Goal: Navigation & Orientation: Go to known website

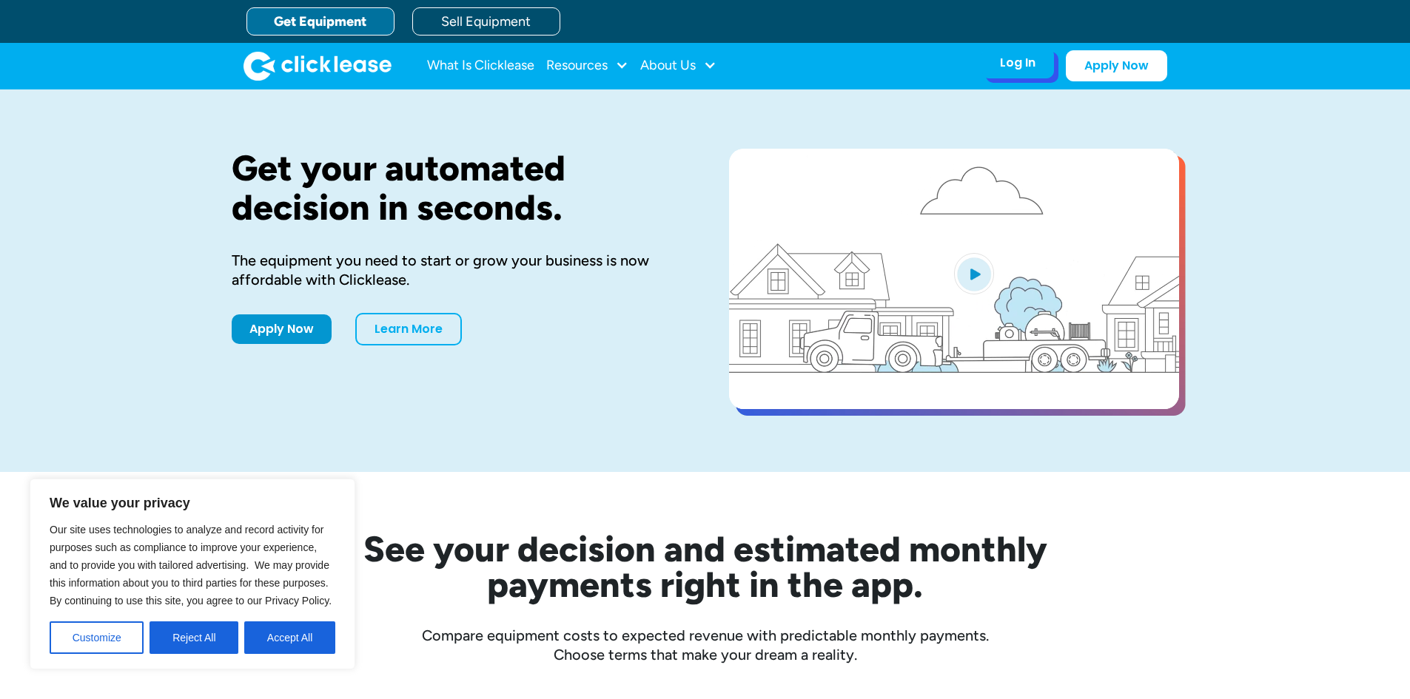
click at [1013, 61] on div "Log In" at bounding box center [1018, 62] width 36 height 15
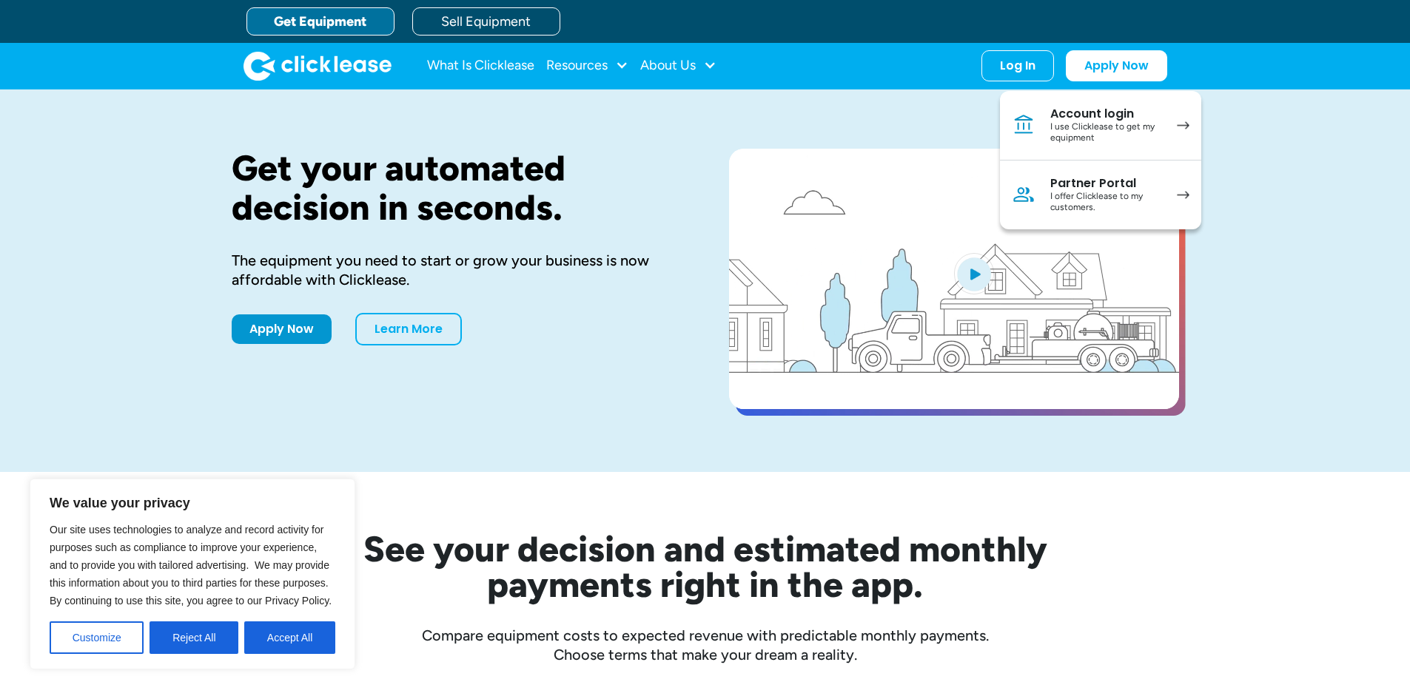
click at [529, 160] on h1 "Get your automated decision in seconds." at bounding box center [457, 188] width 450 height 78
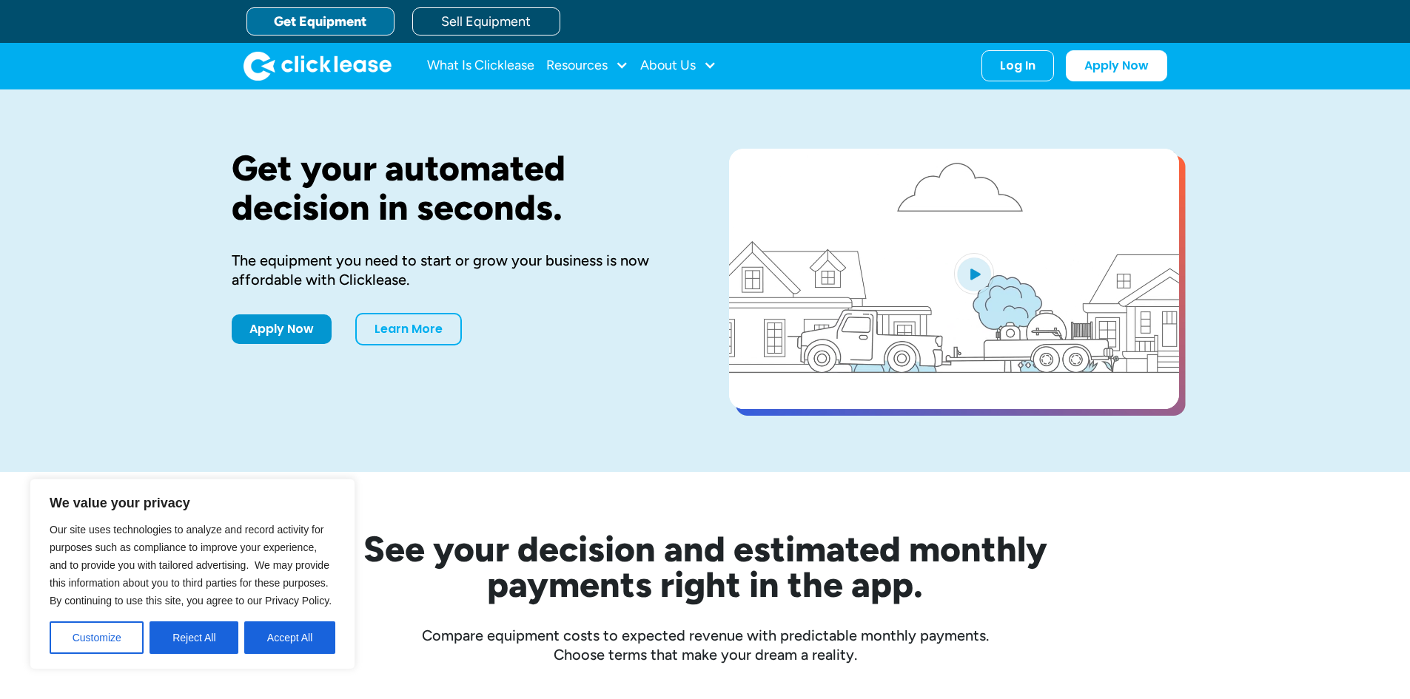
click at [1006, 89] on div "What Is Clicklease Resources Blog Case Studies Videos FAQs About Us About Us Ca…" at bounding box center [705, 66] width 1410 height 47
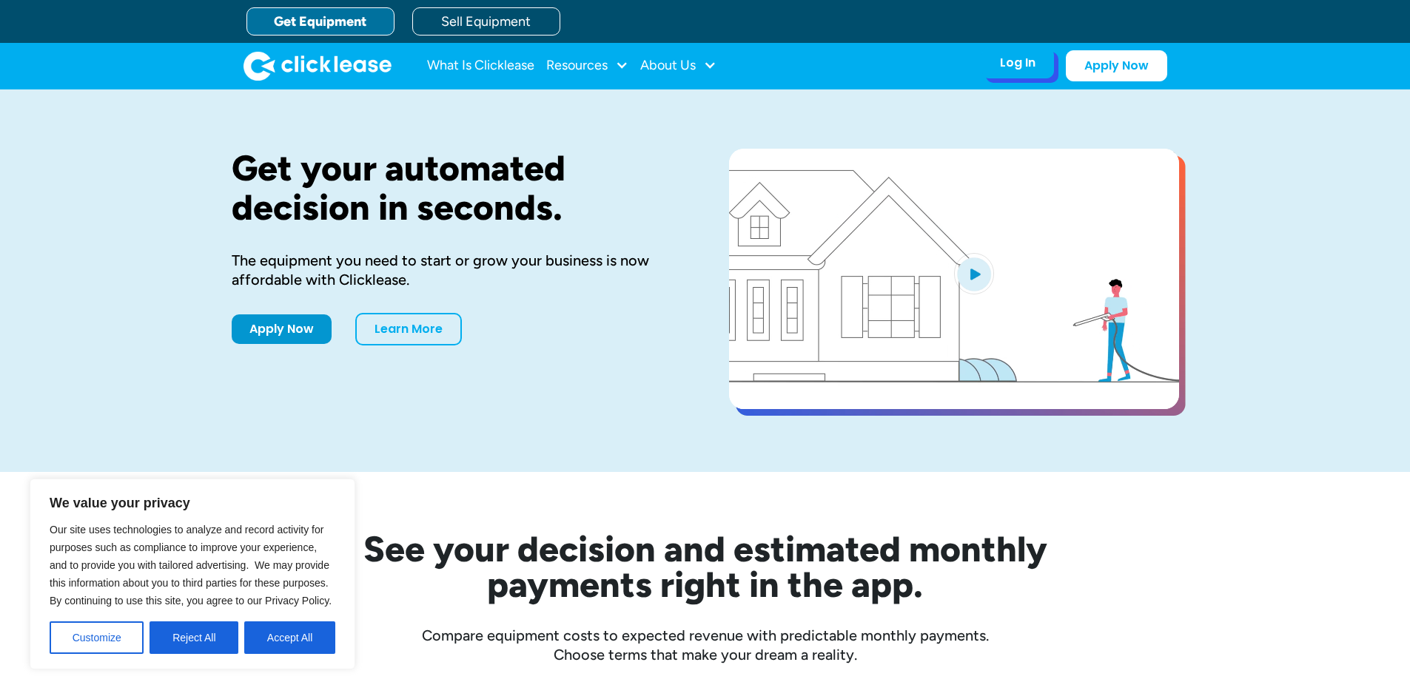
click at [999, 69] on div "Log In Account login I use Clicklease to get my equipment Partner Portal I offe…" at bounding box center [1017, 62] width 73 height 31
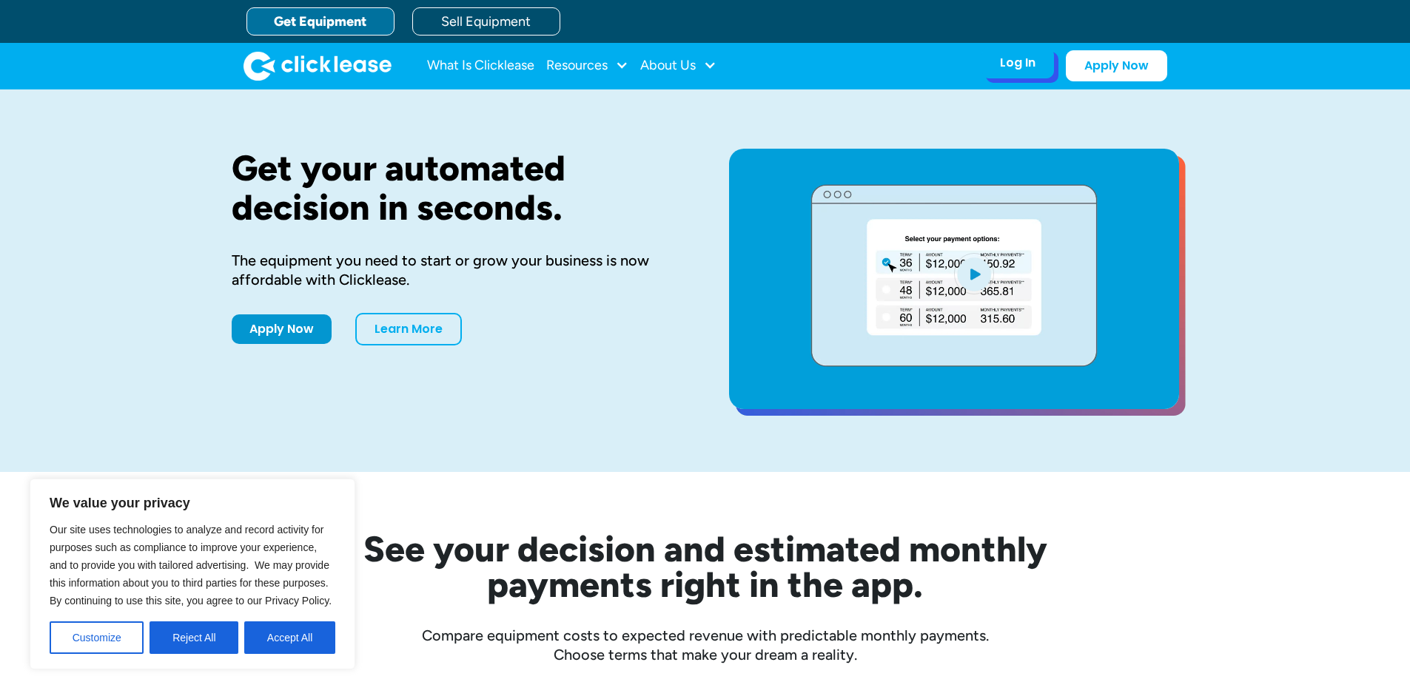
click at [1023, 78] on div "What Is Clicklease Resources Blog Case Studies Videos FAQs About Us About Us Ca…" at bounding box center [704, 66] width 923 height 46
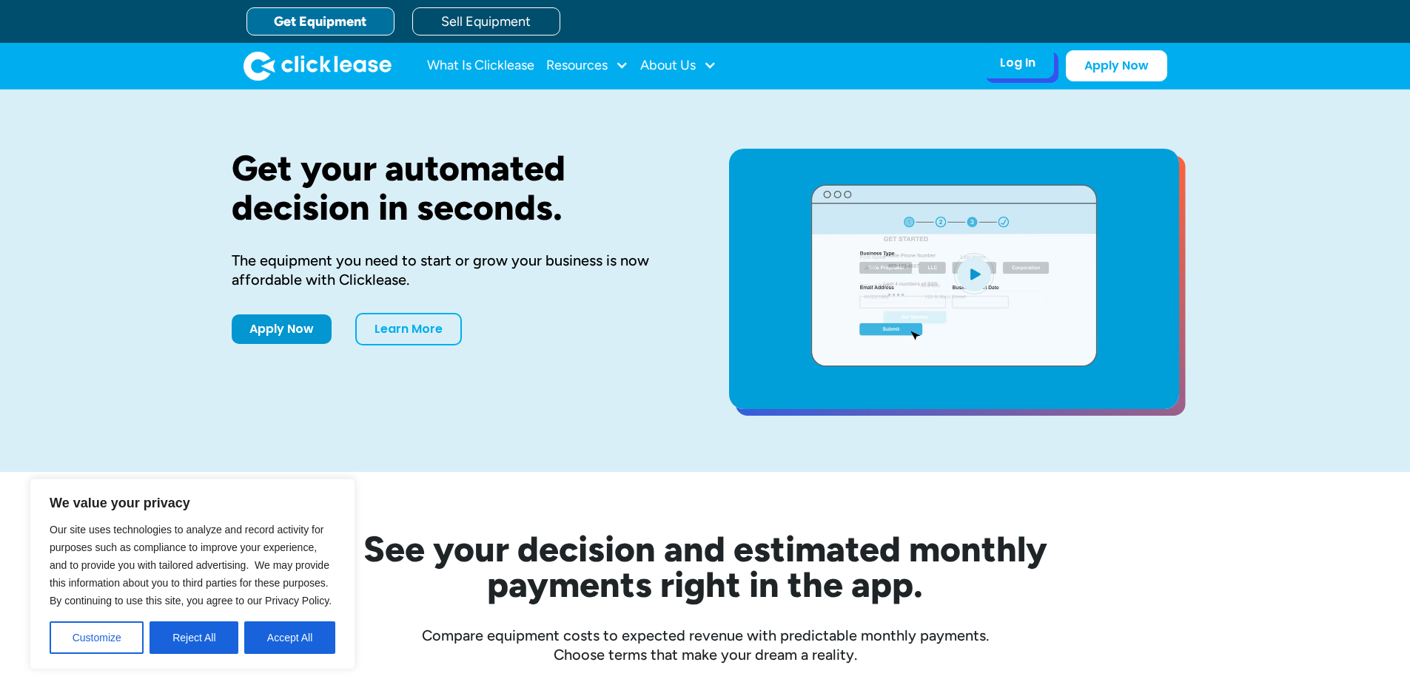
click at [1032, 58] on div "Log In" at bounding box center [1018, 62] width 36 height 15
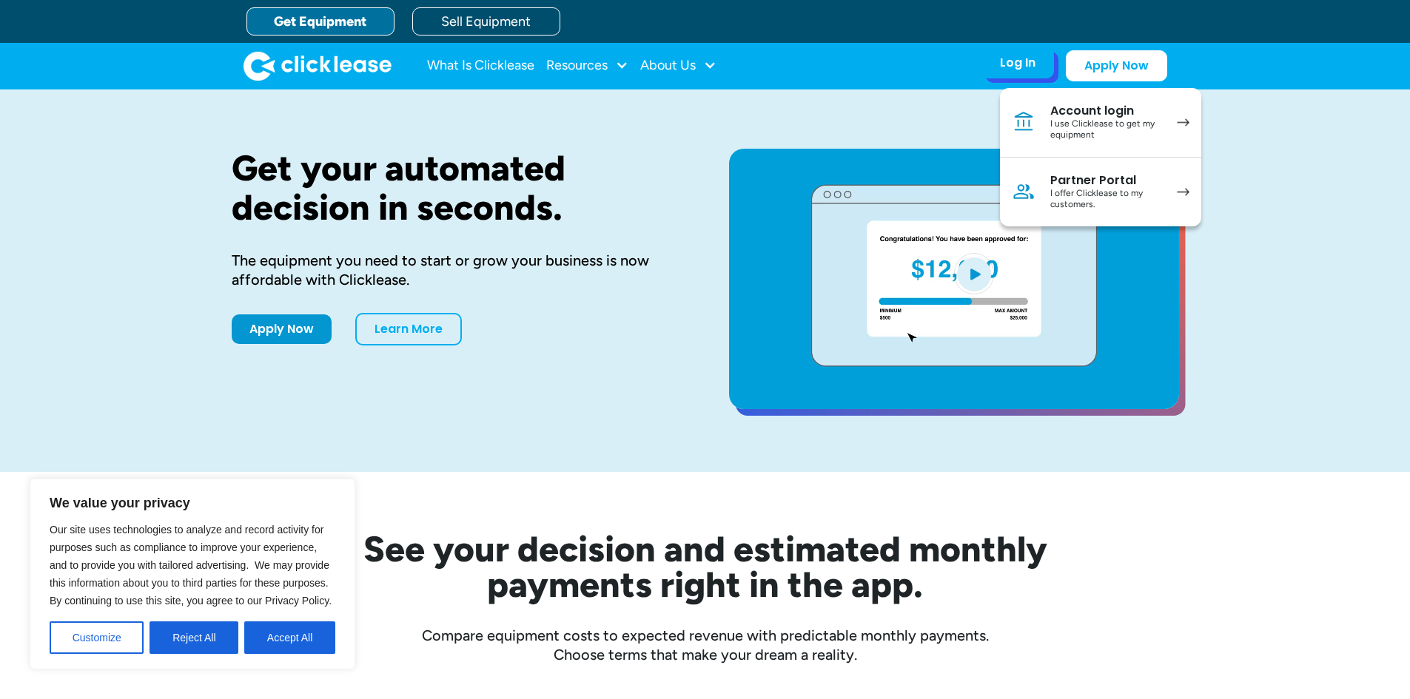
click at [1099, 191] on div "I offer Clicklease to my customers." at bounding box center [1106, 199] width 112 height 23
